Goal: Find specific page/section: Find specific page/section

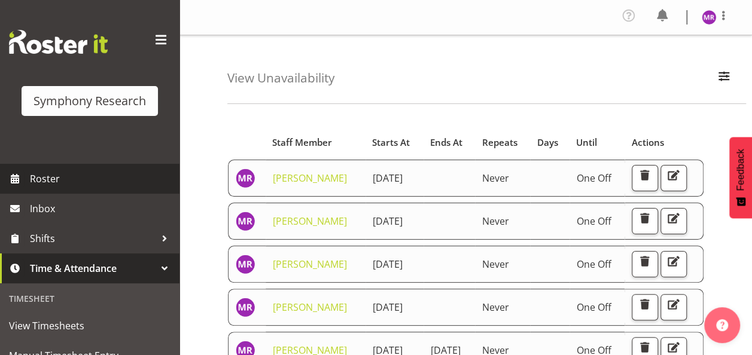
click at [77, 175] on span "Roster" at bounding box center [102, 179] width 144 height 18
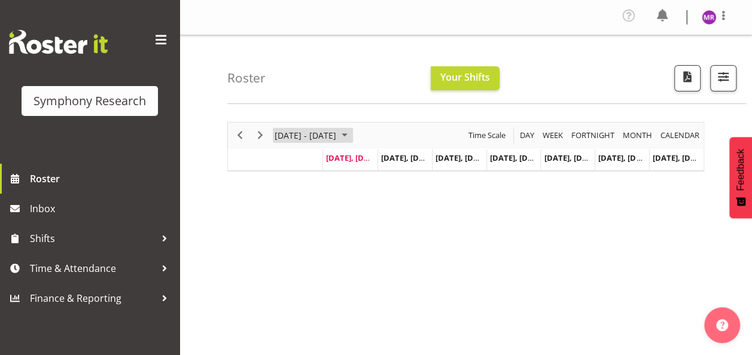
click at [352, 135] on span "September 08 - 14, 2025" at bounding box center [344, 135] width 14 height 15
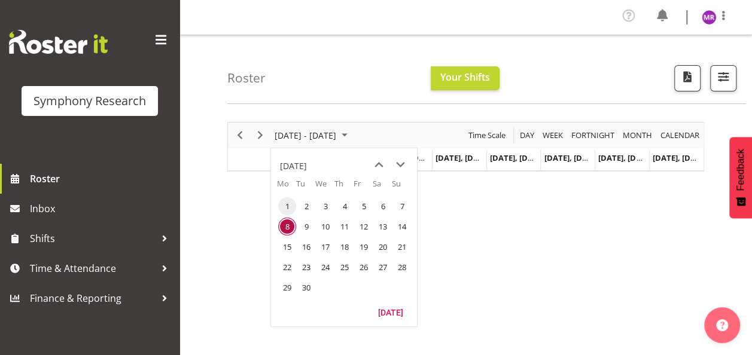
click at [285, 209] on span "1" at bounding box center [287, 206] width 18 height 18
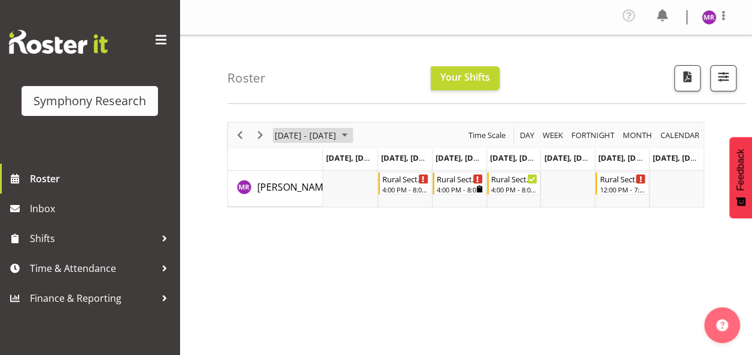
click at [352, 136] on span "September 01 - 07, 2025" at bounding box center [344, 135] width 14 height 15
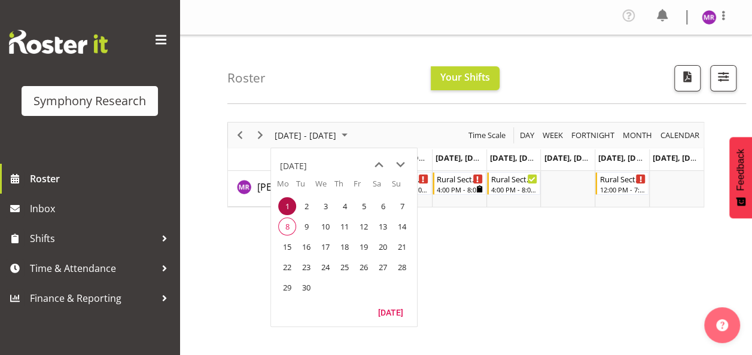
click at [287, 226] on span "8" at bounding box center [287, 227] width 18 height 18
